Goal: Complete application form

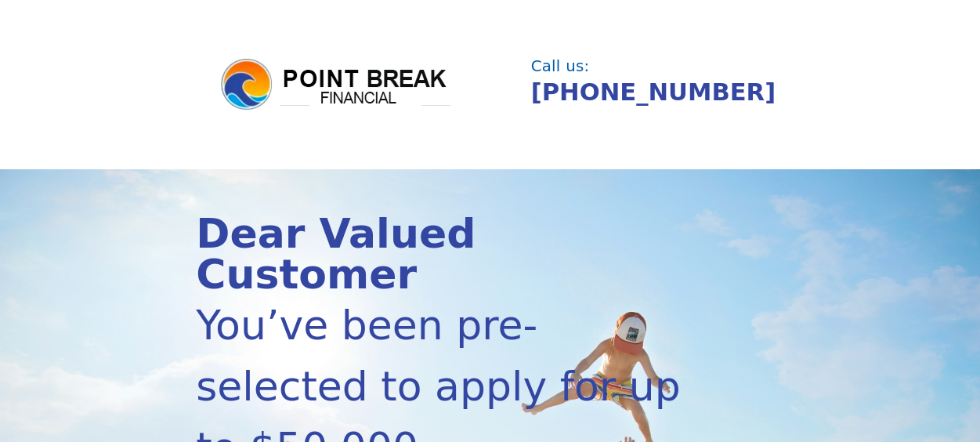
drag, startPoint x: 987, startPoint y: 104, endPoint x: 686, endPoint y: 44, distance: 306.9
click at [686, 44] on header "Call us: [PHONE_NUMBER]" at bounding box center [490, 84] width 980 height 169
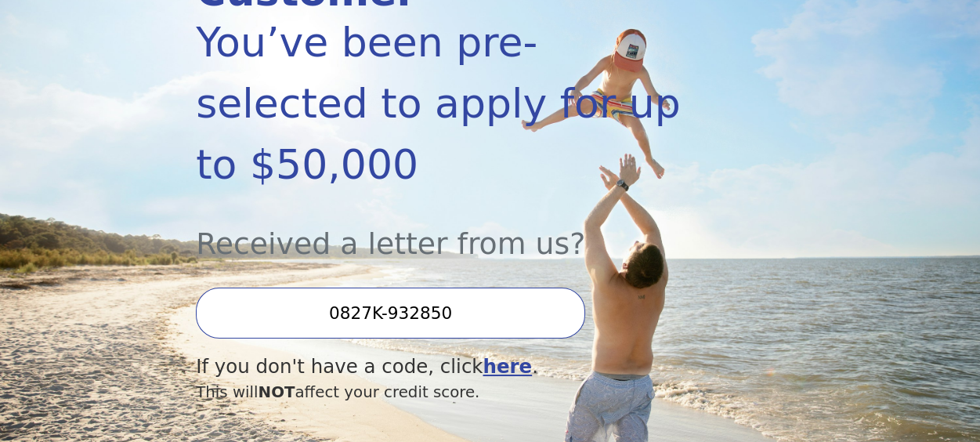
scroll to position [300, 0]
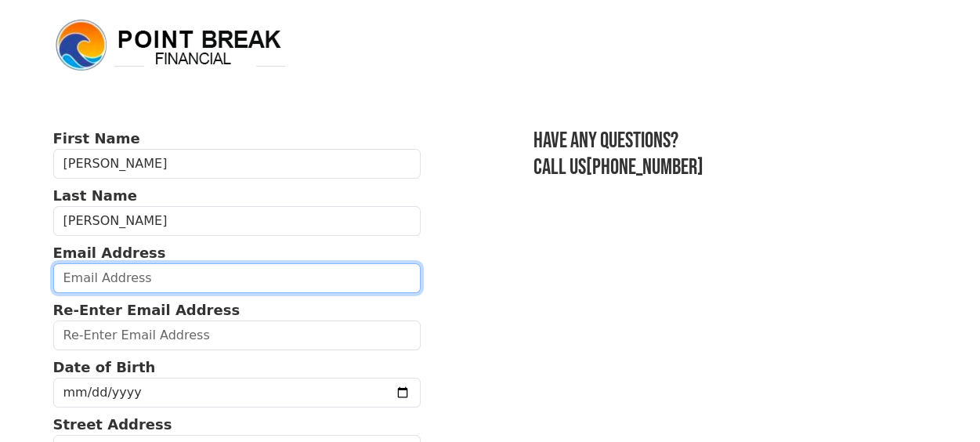
click at [162, 263] on input "email" at bounding box center [237, 278] width 368 height 30
click at [120, 263] on input "email" at bounding box center [237, 278] width 368 height 30
